Goal: Task Accomplishment & Management: Use online tool/utility

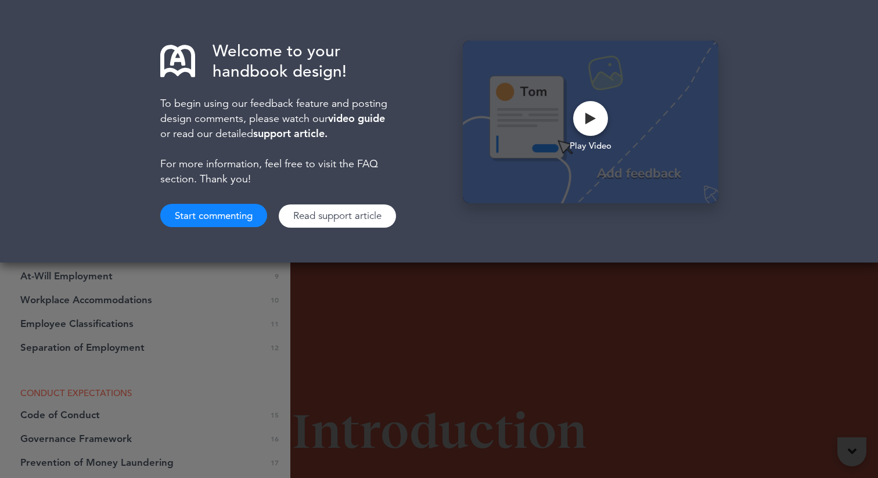
click at [372, 312] on div "Welcome to your handbook design! To begin using our feedback feature and postin…" at bounding box center [439, 239] width 878 height 478
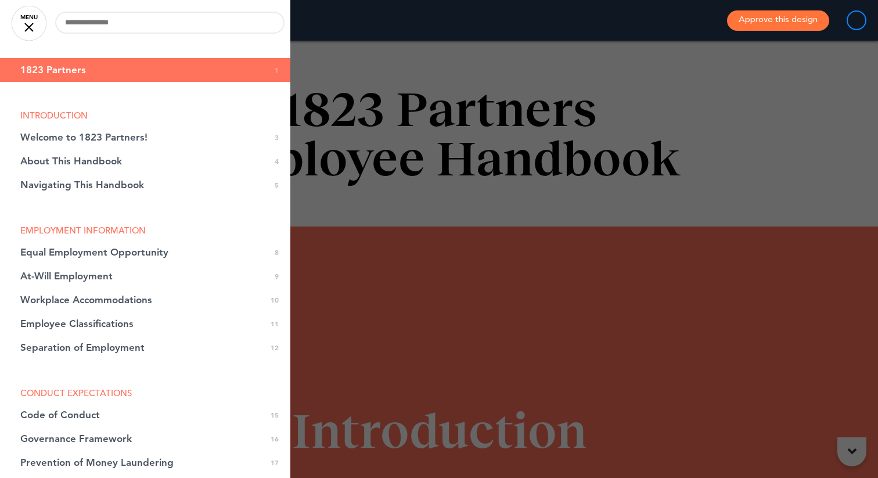
click at [392, 277] on div at bounding box center [439, 239] width 878 height 478
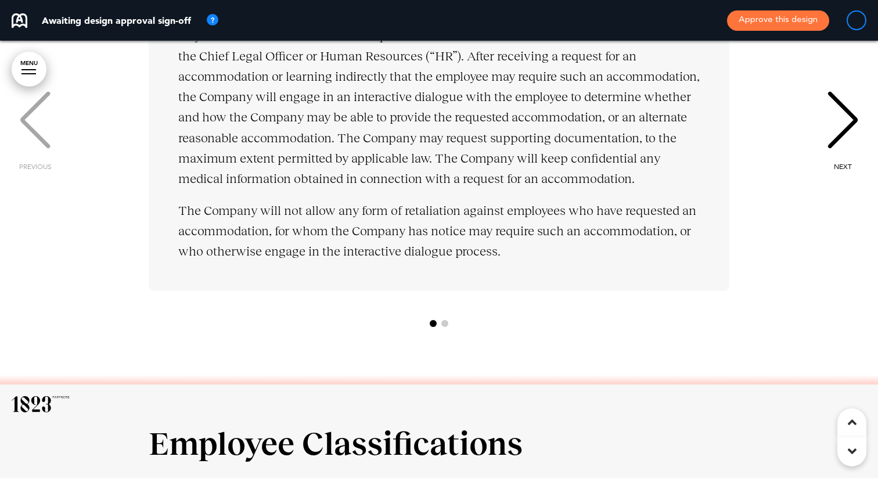
scroll to position [4492, 0]
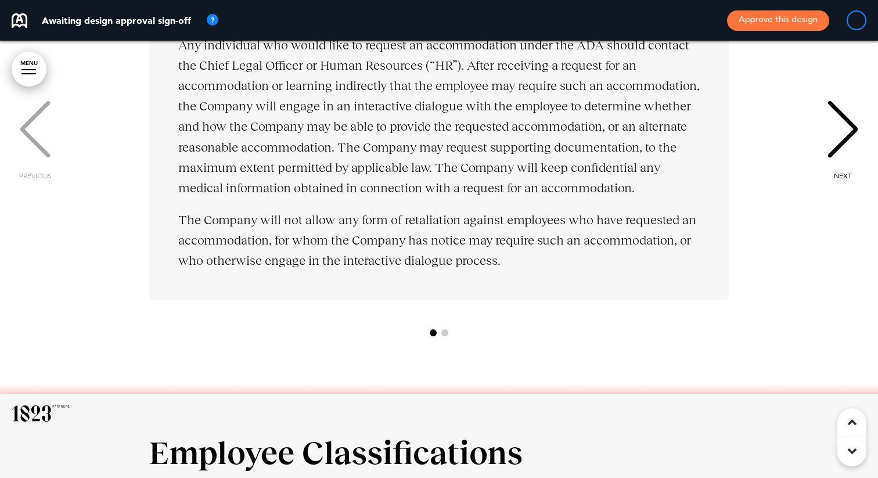
click at [829, 143] on div "NEXT" at bounding box center [842, 140] width 35 height 58
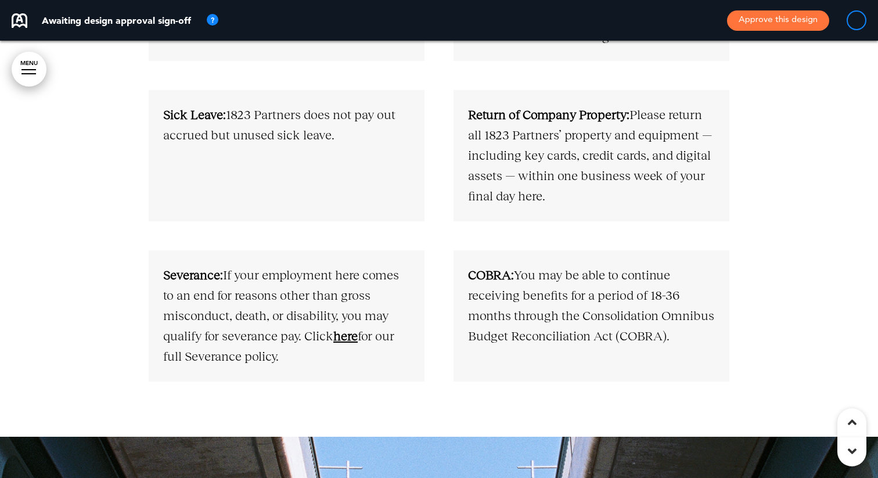
scroll to position [5471, 0]
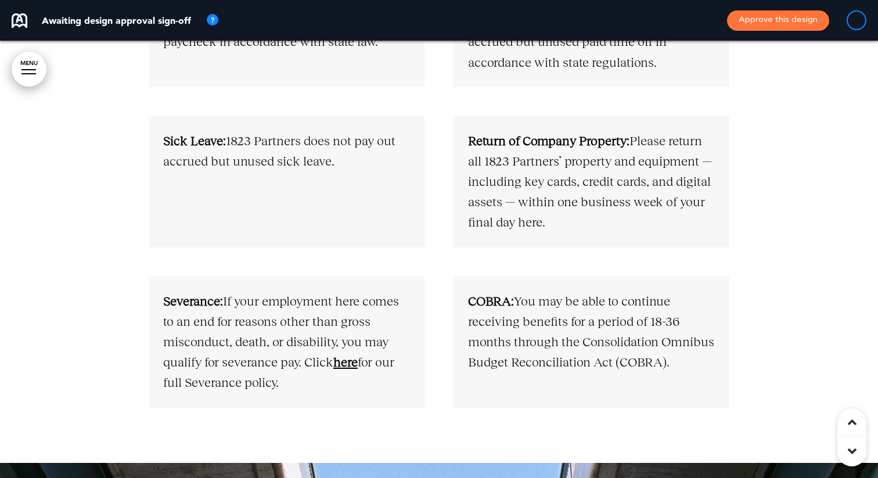
click at [355, 362] on link "﻿here" at bounding box center [345, 362] width 24 height 15
click at [346, 364] on link "﻿here" at bounding box center [345, 362] width 24 height 15
click at [348, 364] on link "﻿here" at bounding box center [345, 362] width 24 height 15
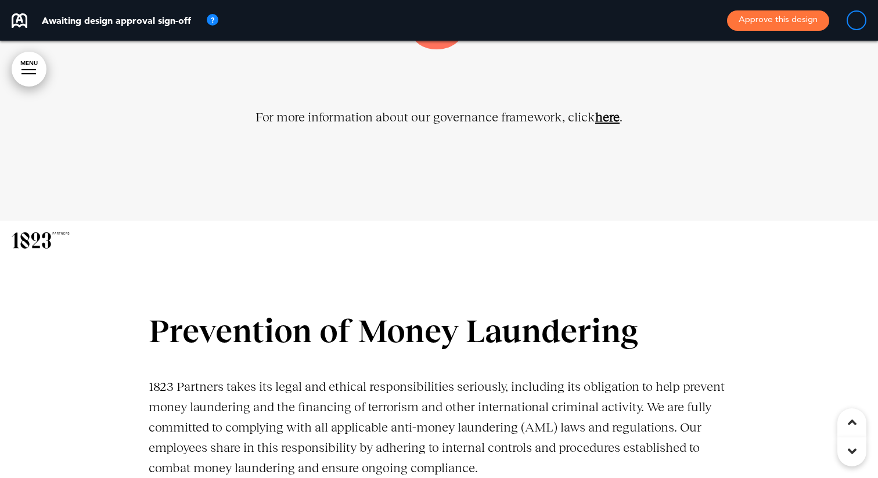
scroll to position [8345, 0]
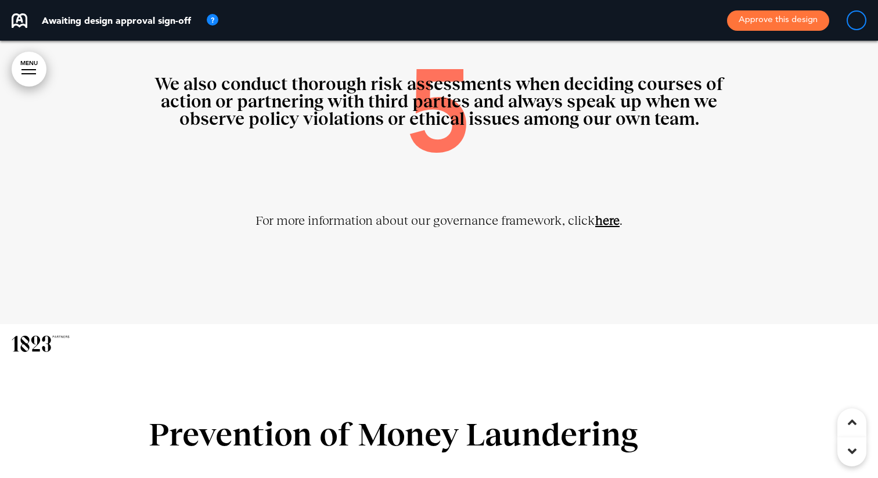
click at [608, 219] on link "﻿here" at bounding box center [607, 220] width 24 height 15
click at [606, 220] on link "﻿here" at bounding box center [607, 220] width 24 height 15
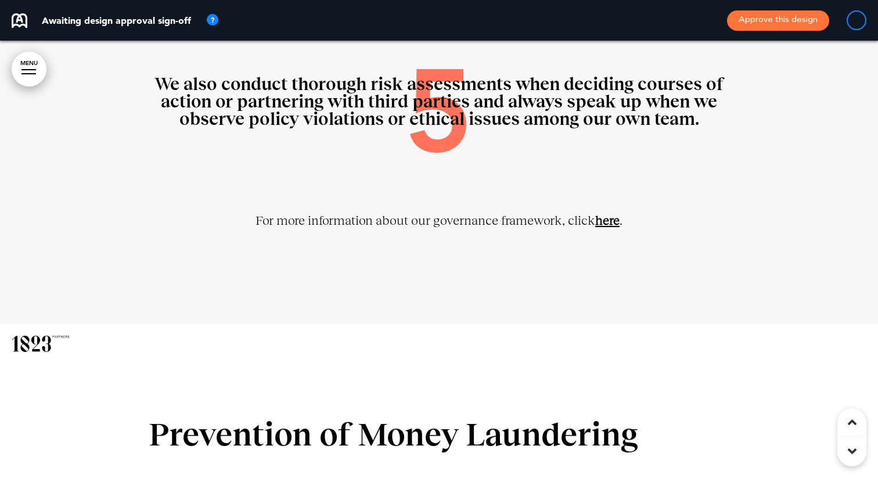
click at [567, 248] on div "5 We also conduct thorough risk assessments when deciding courses of action or …" at bounding box center [439, 161] width 580 height 238
click at [558, 229] on p "For more information about our governance framework, click ﻿here ." at bounding box center [439, 220] width 580 height 20
click at [504, 193] on div "For more information about our governance framework, click ﻿here ." at bounding box center [439, 199] width 580 height 61
click at [454, 115] on h6 "We also conduct thorough risk assessments when deciding courses of action or pa…" at bounding box center [439, 101] width 580 height 52
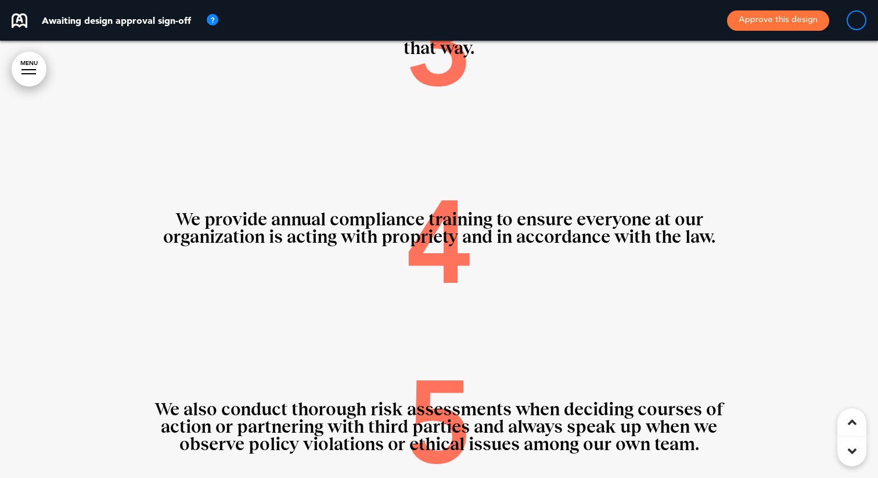
scroll to position [8024, 0]
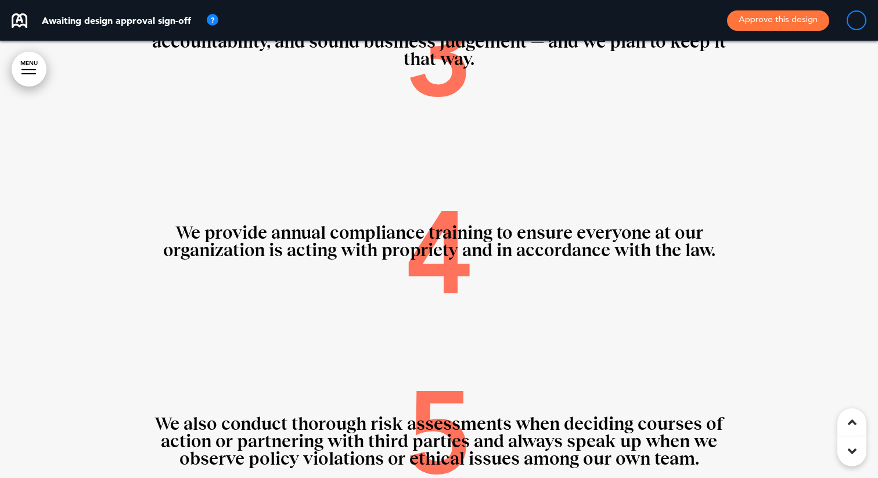
click at [428, 146] on div "3 1823 Partners is known for its transparency, honesty, integrity, accountabili…" at bounding box center [439, 84] width 580 height 197
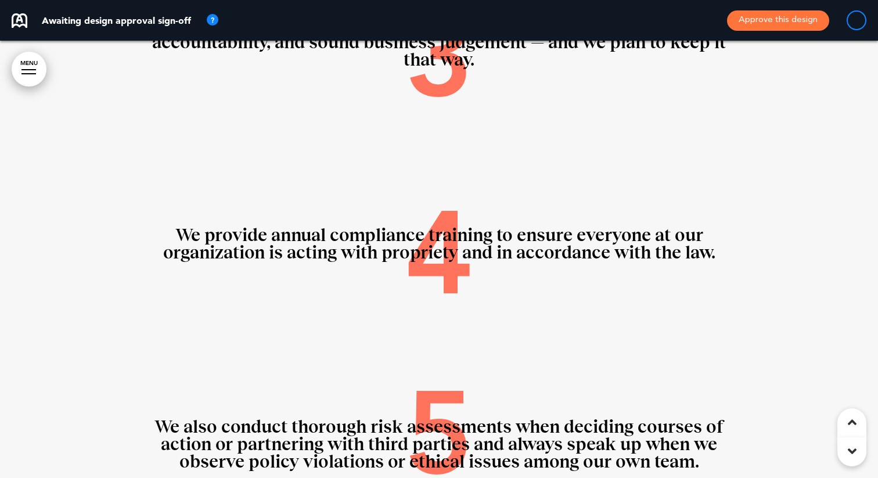
click at [781, 20] on button "Approve this design" at bounding box center [778, 20] width 102 height 20
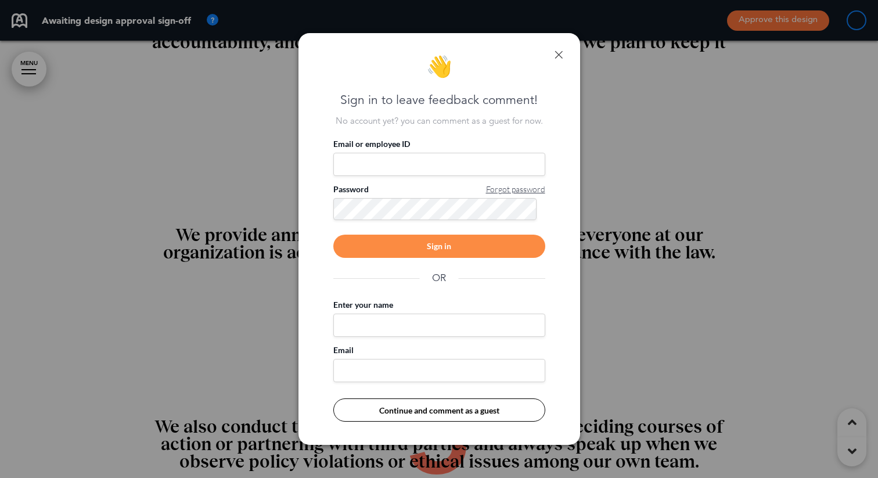
click at [559, 55] on link at bounding box center [558, 54] width 8 height 8
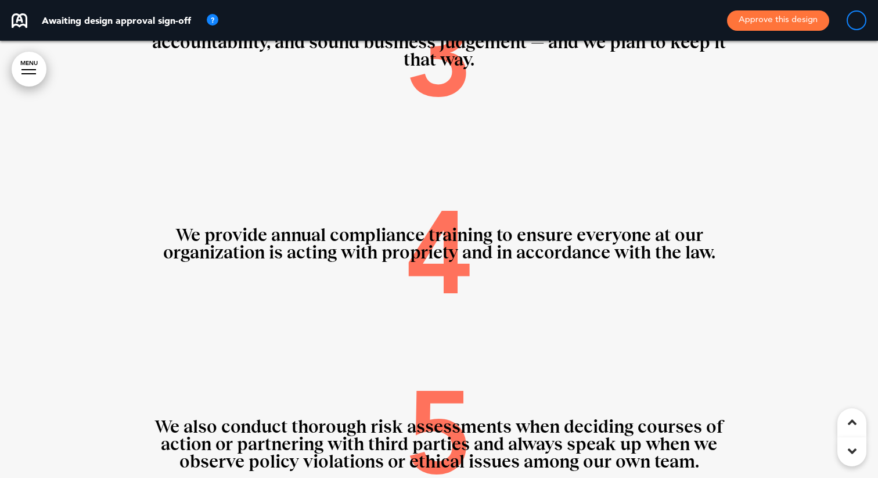
click at [747, 27] on button "Approve this design" at bounding box center [778, 20] width 102 height 20
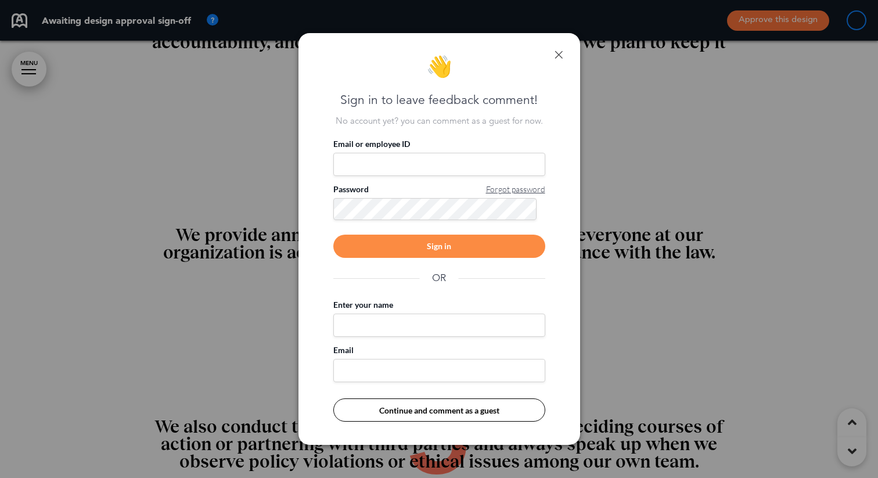
click at [624, 281] on div at bounding box center [439, 239] width 878 height 478
